Goal: Check status: Check status

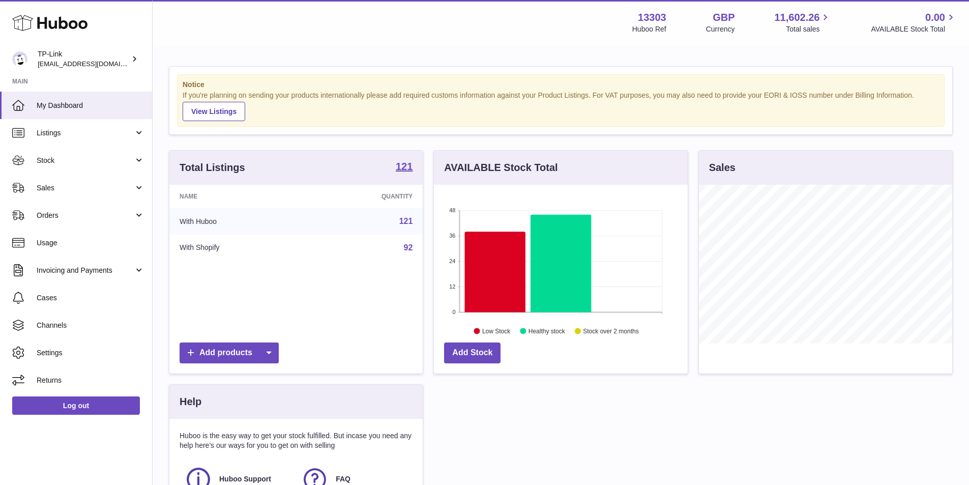
scroll to position [508642, 508547]
click at [522, 418] on div "Total Listings 121 Name Quantity With Huboo 121 With Shopify 92 Add products AV…" at bounding box center [561, 354] width 794 height 409
click at [65, 191] on span "Sales" at bounding box center [85, 188] width 97 height 10
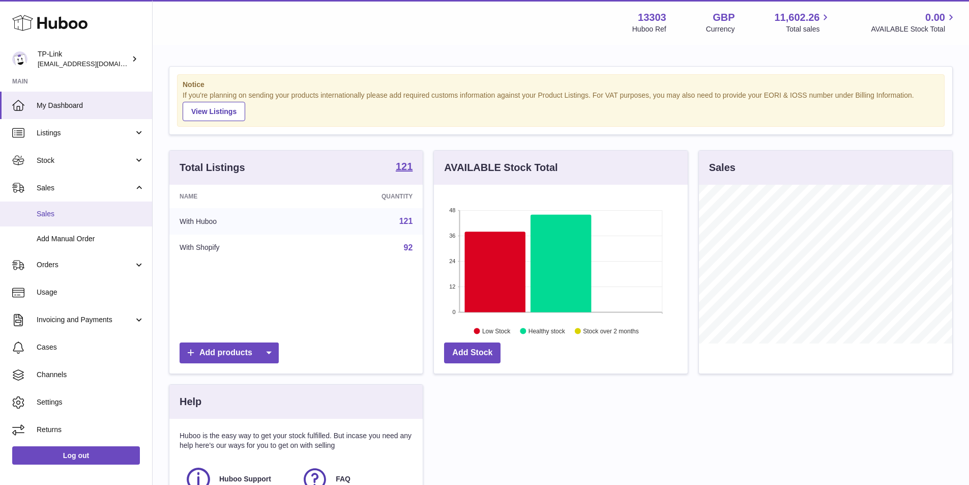
click at [65, 204] on link "Sales" at bounding box center [76, 213] width 152 height 25
click at [65, 213] on span "Sales" at bounding box center [91, 214] width 108 height 10
click at [51, 212] on span "Sales" at bounding box center [91, 214] width 108 height 10
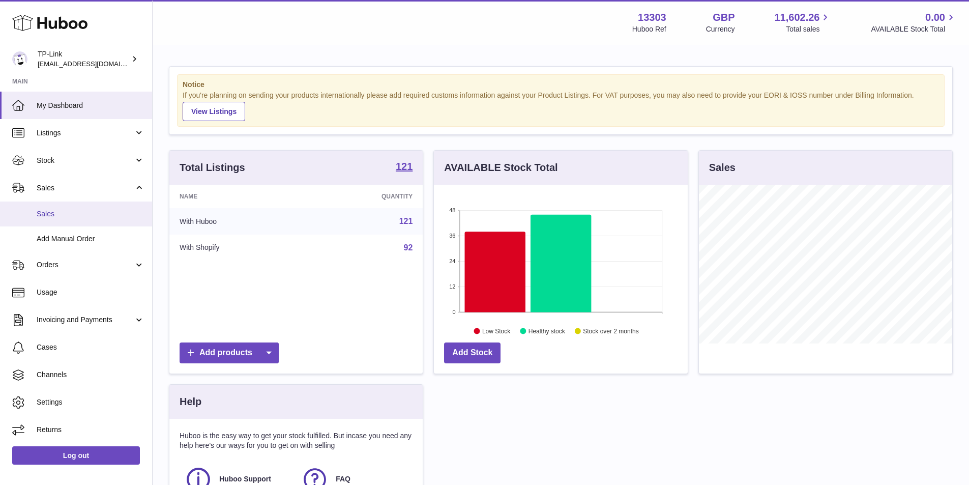
click at [51, 212] on span "Sales" at bounding box center [91, 214] width 108 height 10
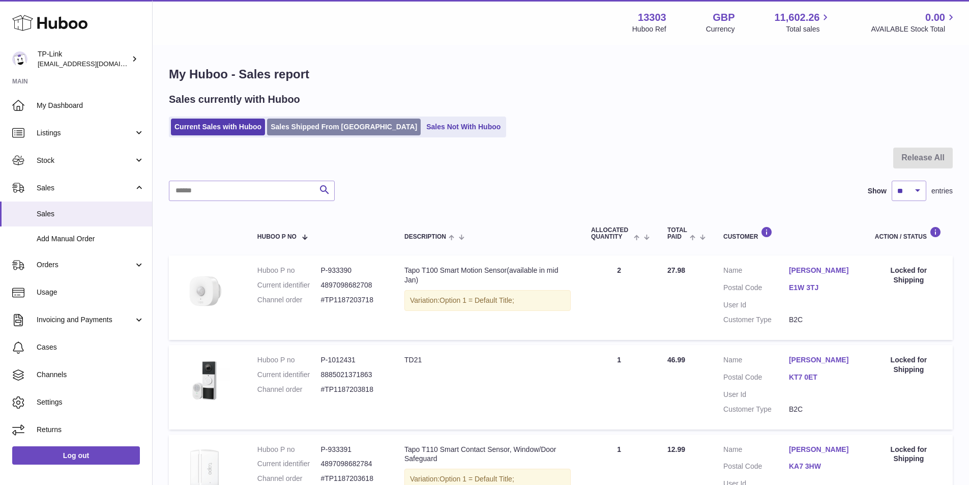
click at [318, 129] on link "Sales Shipped From Huboo" at bounding box center [344, 127] width 154 height 17
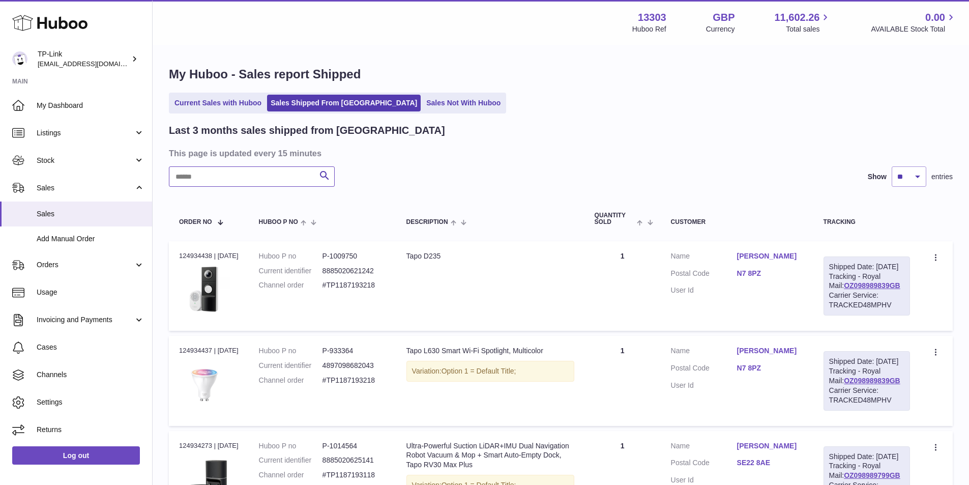
click at [229, 177] on input "text" at bounding box center [252, 176] width 166 height 20
paste input "**********"
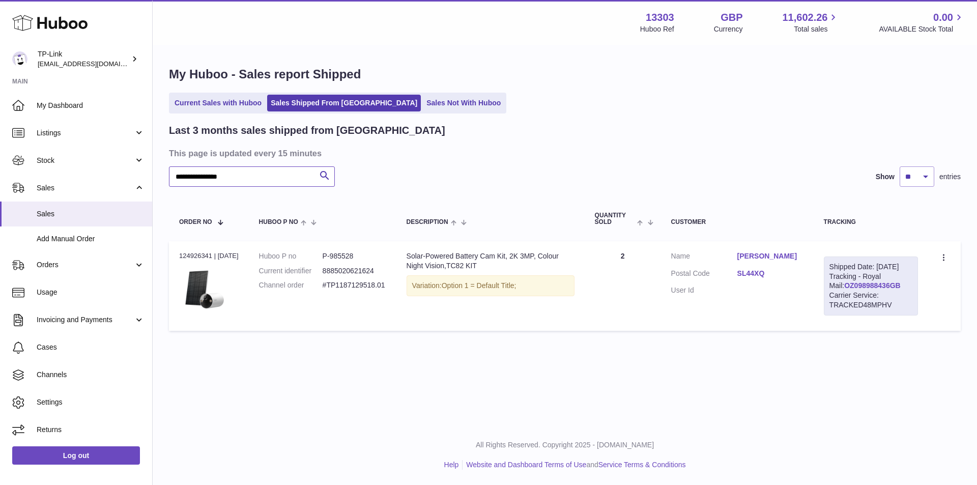
type input "**********"
click at [859, 290] on link "OZ098988436GB" at bounding box center [872, 285] width 56 height 8
drag, startPoint x: 897, startPoint y: 293, endPoint x: 829, endPoint y: 295, distance: 67.2
click at [829, 295] on div "Shipped Date: 18th Sep 2025 Tracking - Royal Mail: OZ098988436GB Carrier Servic…" at bounding box center [871, 285] width 94 height 59
copy link "OZ098988436GB"
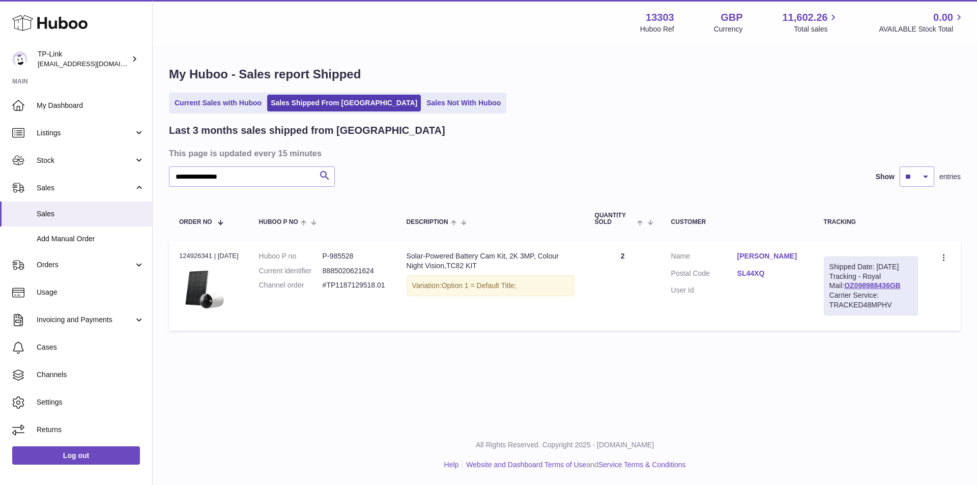
drag, startPoint x: 783, startPoint y: 255, endPoint x: 753, endPoint y: 253, distance: 29.5
click at [753, 253] on link "Joshua Nesbitt" at bounding box center [770, 256] width 66 height 10
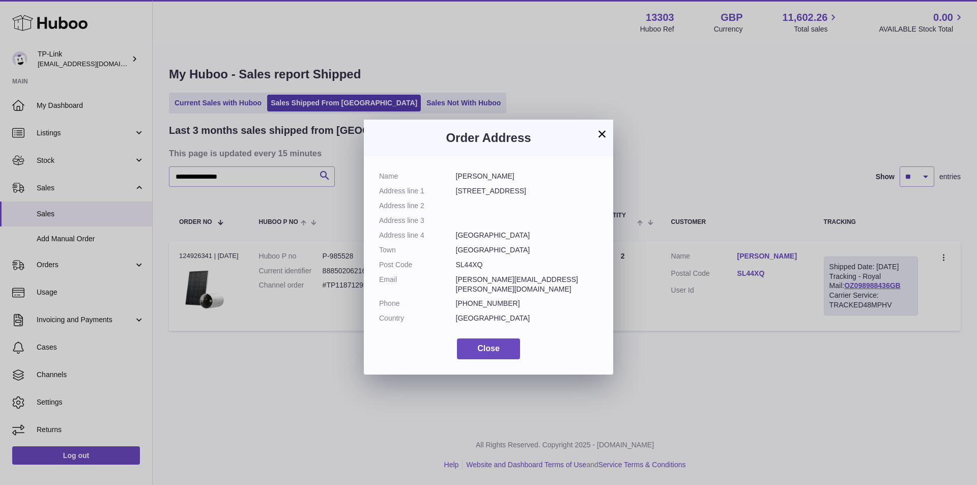
drag, startPoint x: 478, startPoint y: 176, endPoint x: 449, endPoint y: 176, distance: 29.0
click at [449, 176] on dl "Name Joshua Nesbitt Address line 1 53 Charlton Row Address line 2 Address line …" at bounding box center [488, 249] width 219 height 157
copy dl "Joshua"
